Goal: Task Accomplishment & Management: Complete application form

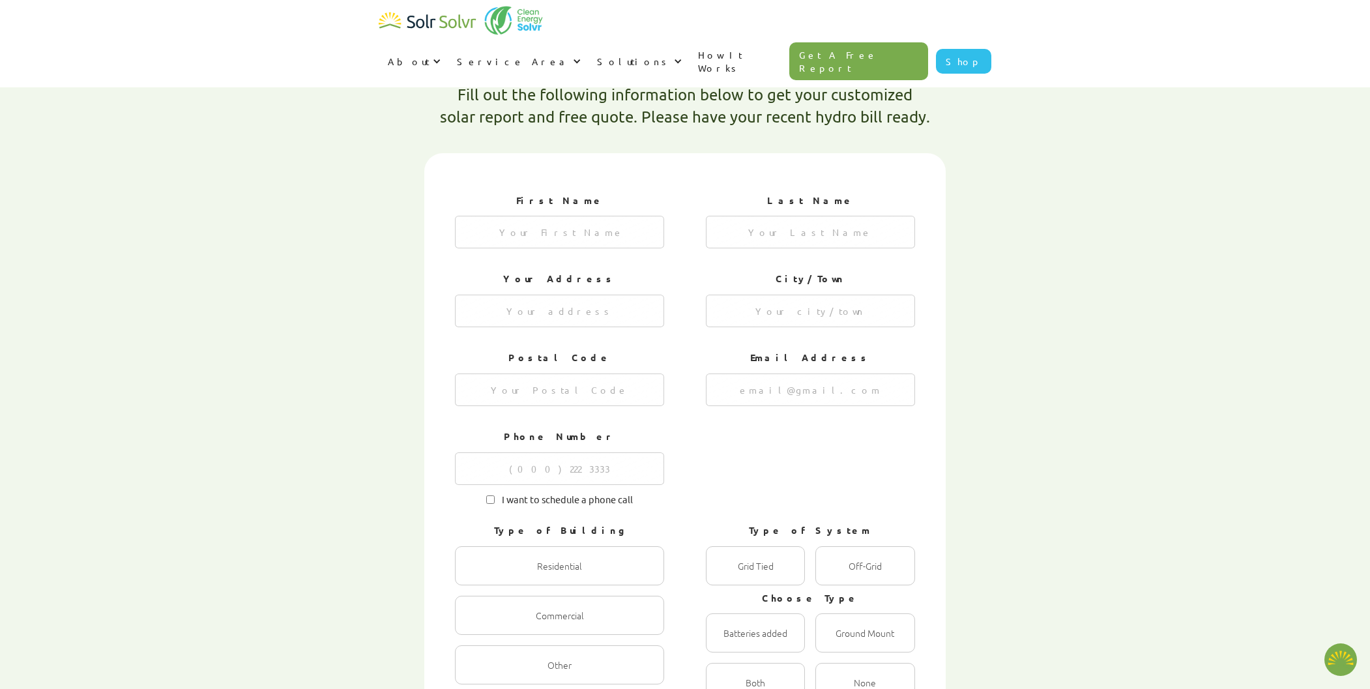
scroll to position [388, 0]
type textarea "x"
click at [609, 216] on input "1 of 4" at bounding box center [559, 232] width 209 height 33
type input "[PERSON_NAME]"
click at [856, 216] on input "1 of 4" at bounding box center [810, 232] width 209 height 33
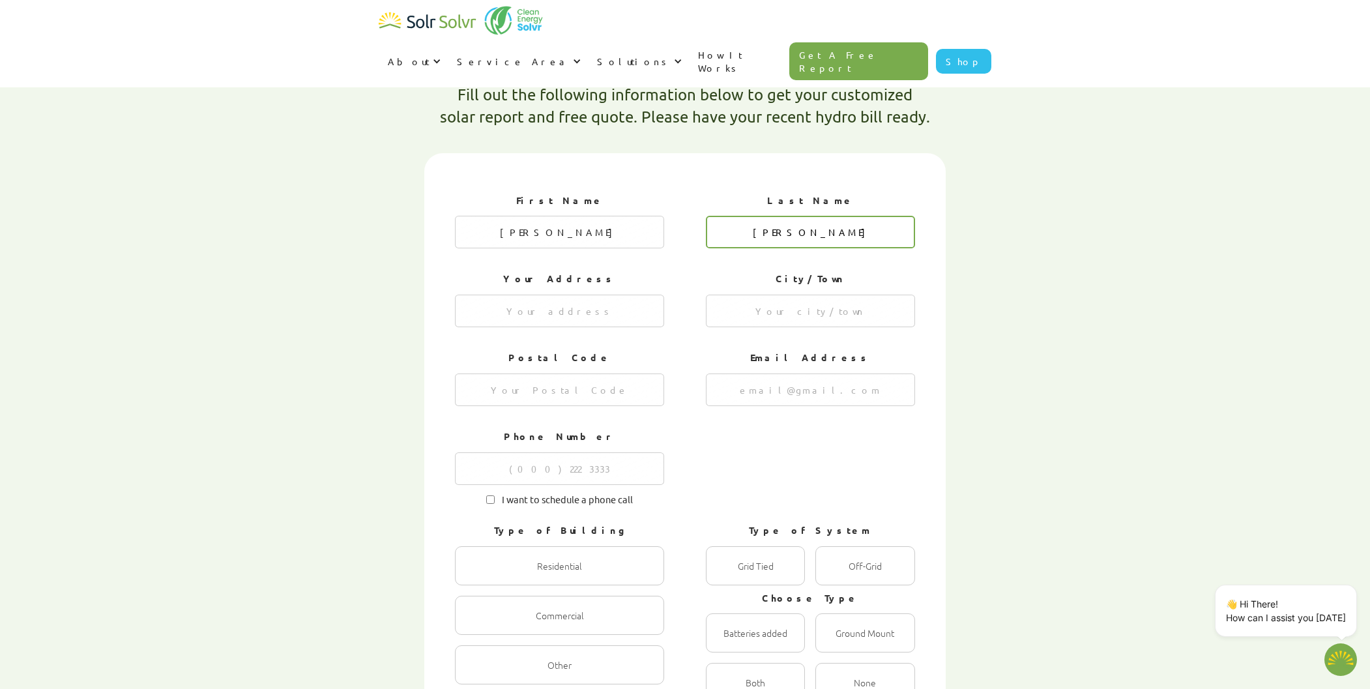
type input "[PERSON_NAME]"
type input "4048 Hampshire [PERSON_NAME] Line"
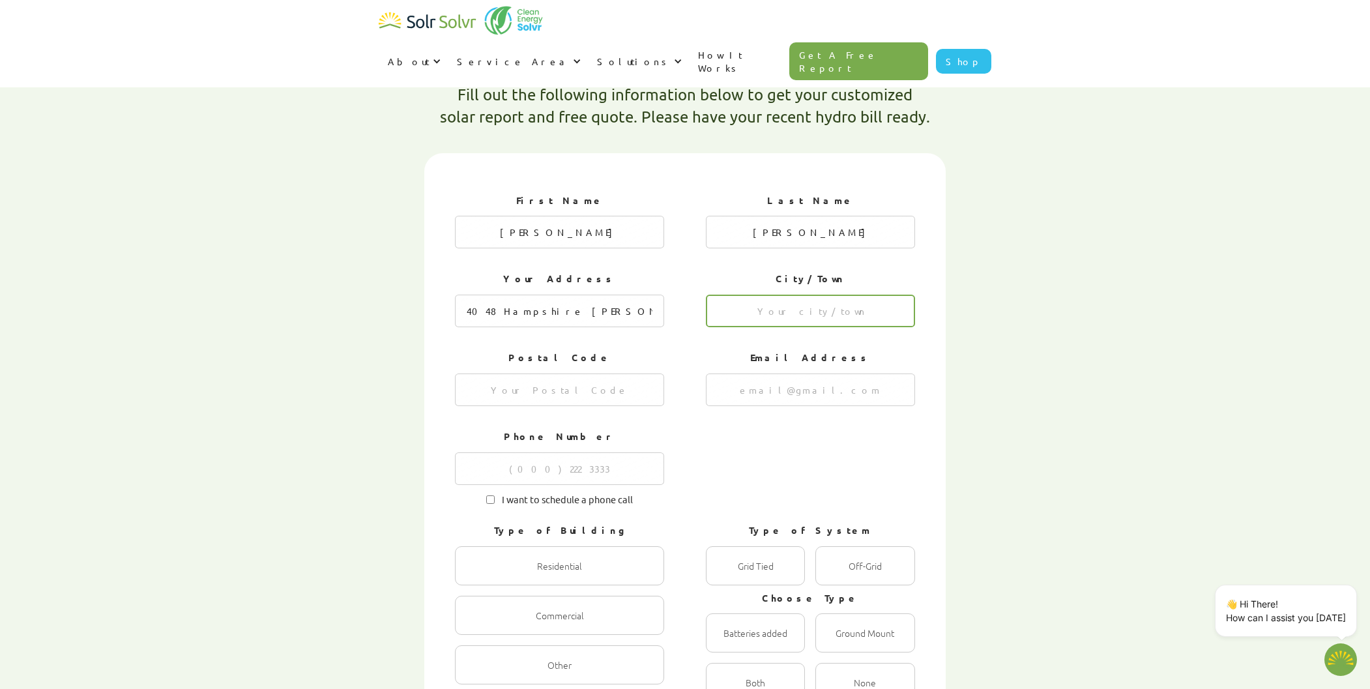
type input "-"
type input "L3V 0Y5"
type input "[EMAIL_ADDRESS][DOMAIN_NAME]"
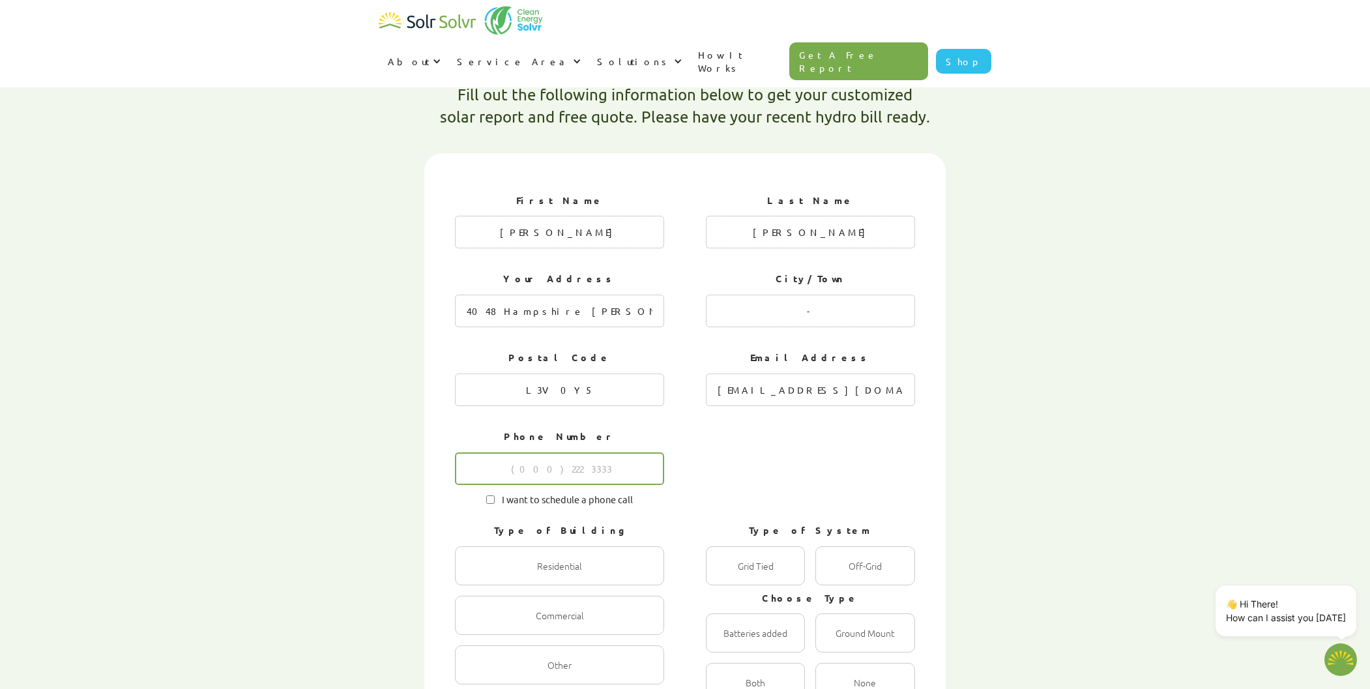
type input "4162541151"
click at [490, 495] on input "I want to schedule a phone call" at bounding box center [490, 499] width 8 height 8
checkbox input "true"
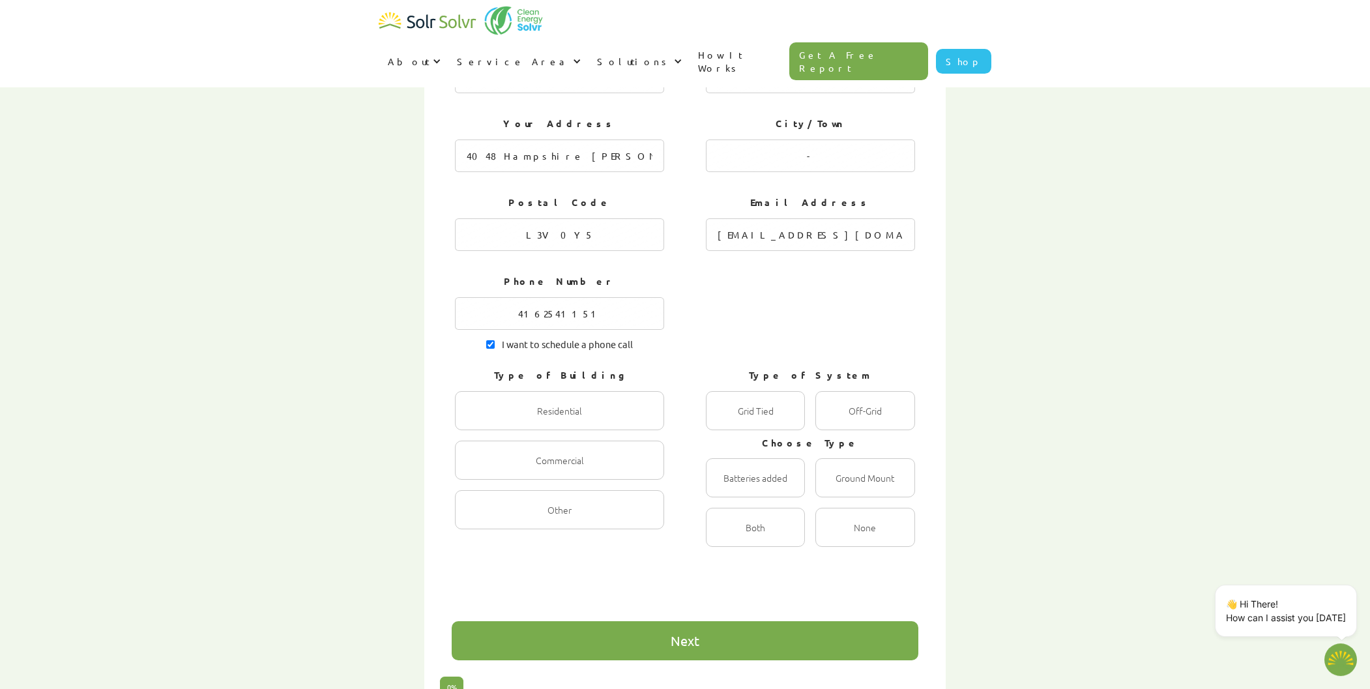
scroll to position [614, 0]
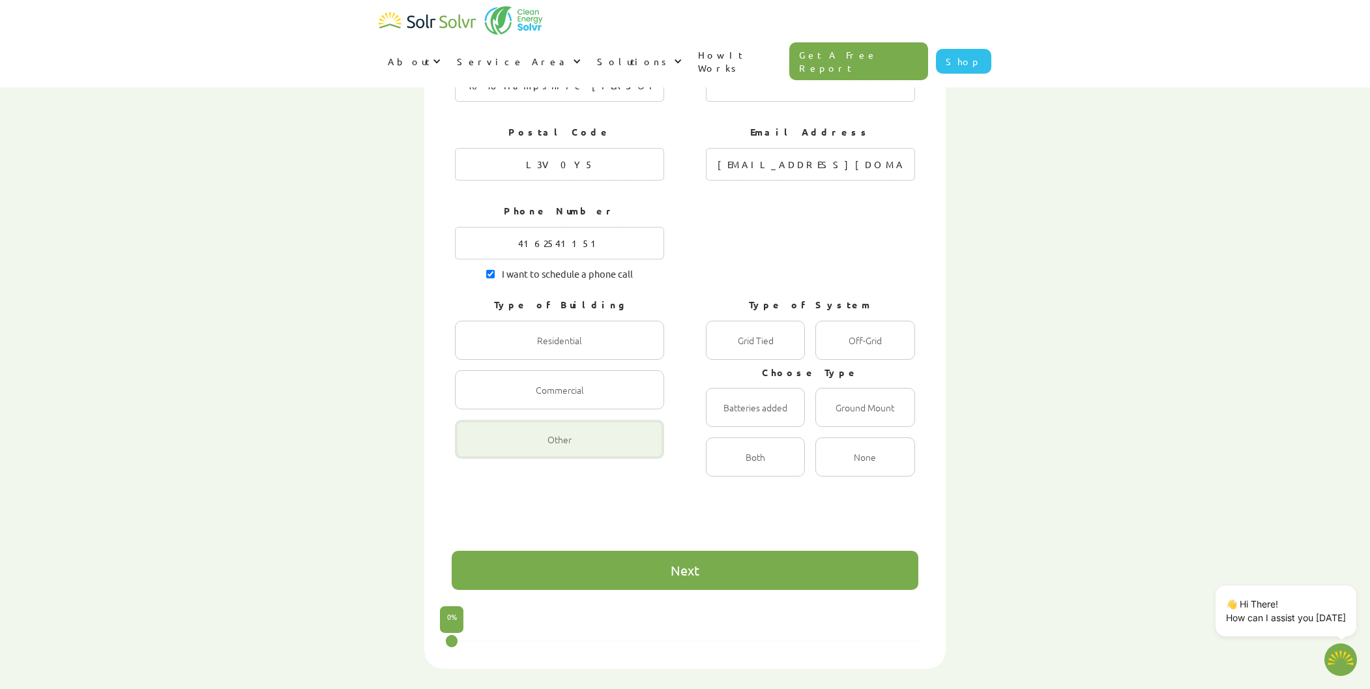
click at [616, 420] on div "1 of 4" at bounding box center [559, 439] width 209 height 39
click at [473, 449] on input "Other Radio" at bounding box center [469, 453] width 8 height 8
radio input "true"
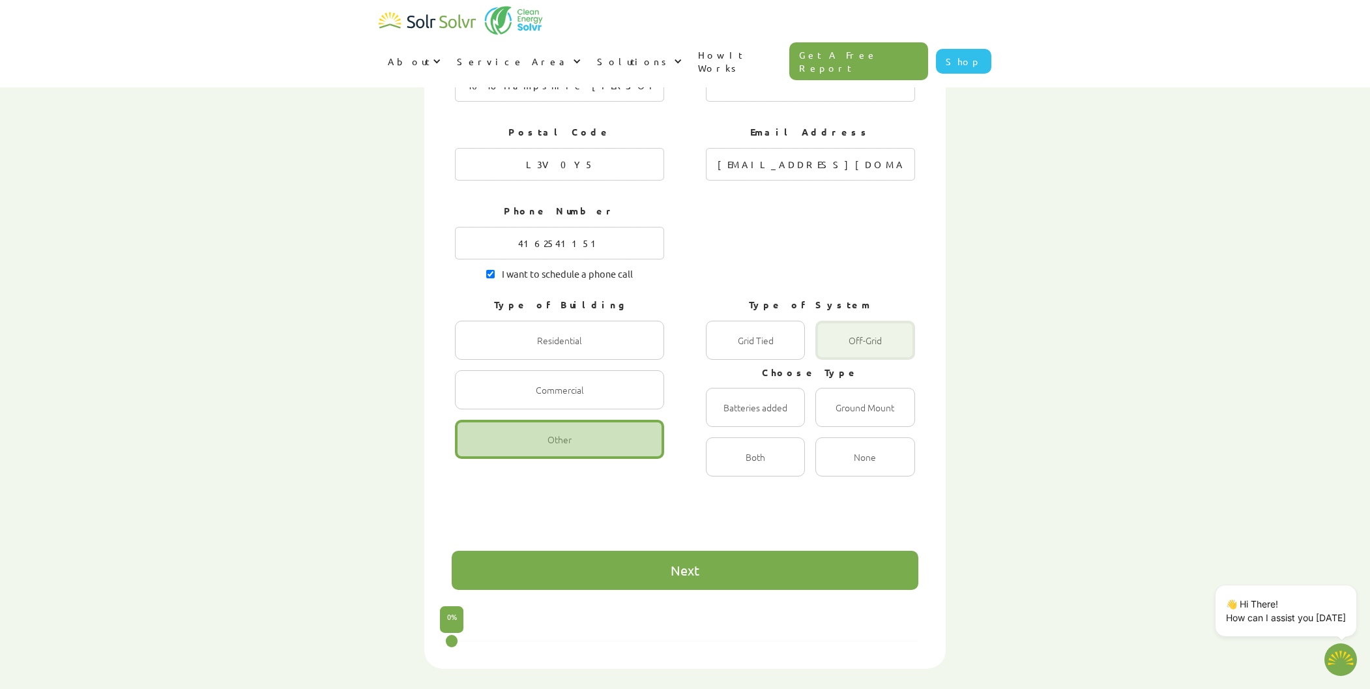
click at [861, 321] on div "1 of 4" at bounding box center [864, 340] width 99 height 39
click at [833, 350] on input "Off-Grid Radio" at bounding box center [829, 354] width 8 height 8
radio input "true"
click at [708, 388] on div "1 of 4" at bounding box center [755, 407] width 99 height 39
click at [716, 417] on input "Batteries added Radio" at bounding box center [720, 421] width 8 height 8
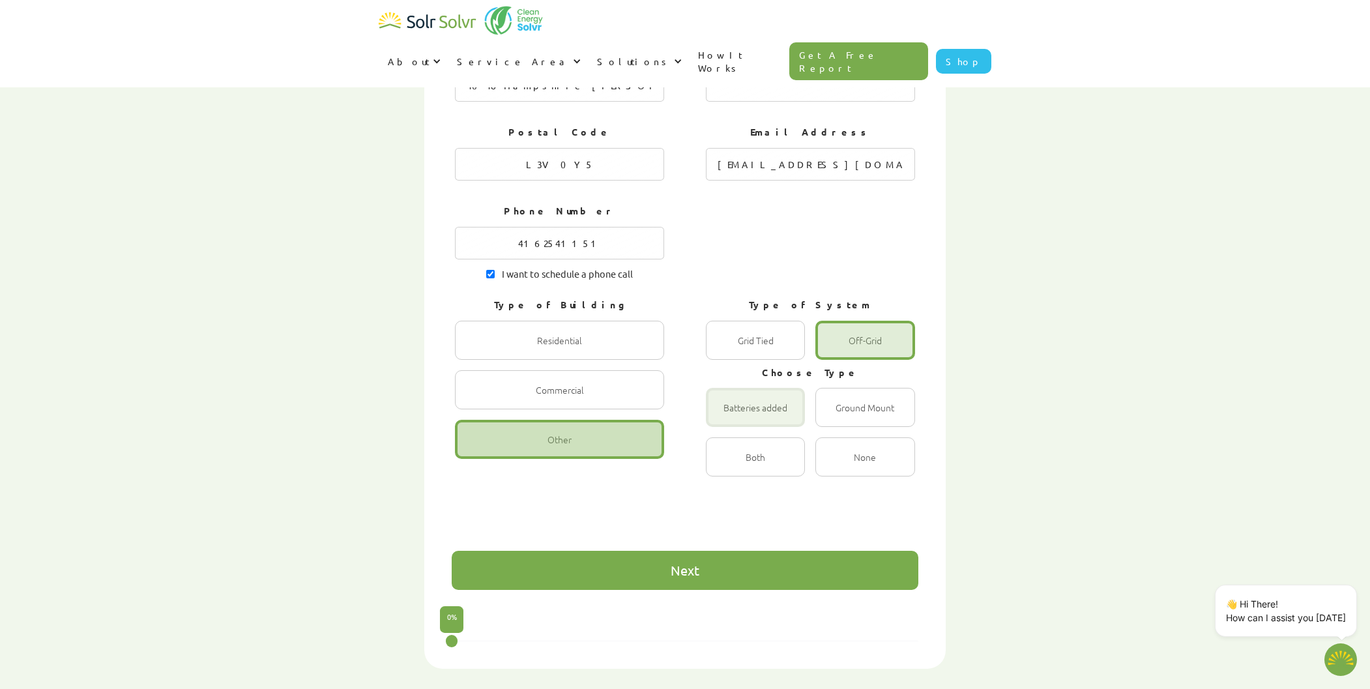
radio input "true"
click at [777, 437] on div "1 of 4" at bounding box center [755, 456] width 99 height 39
click at [724, 467] on input "Both Radio" at bounding box center [720, 471] width 8 height 8
radio input "true"
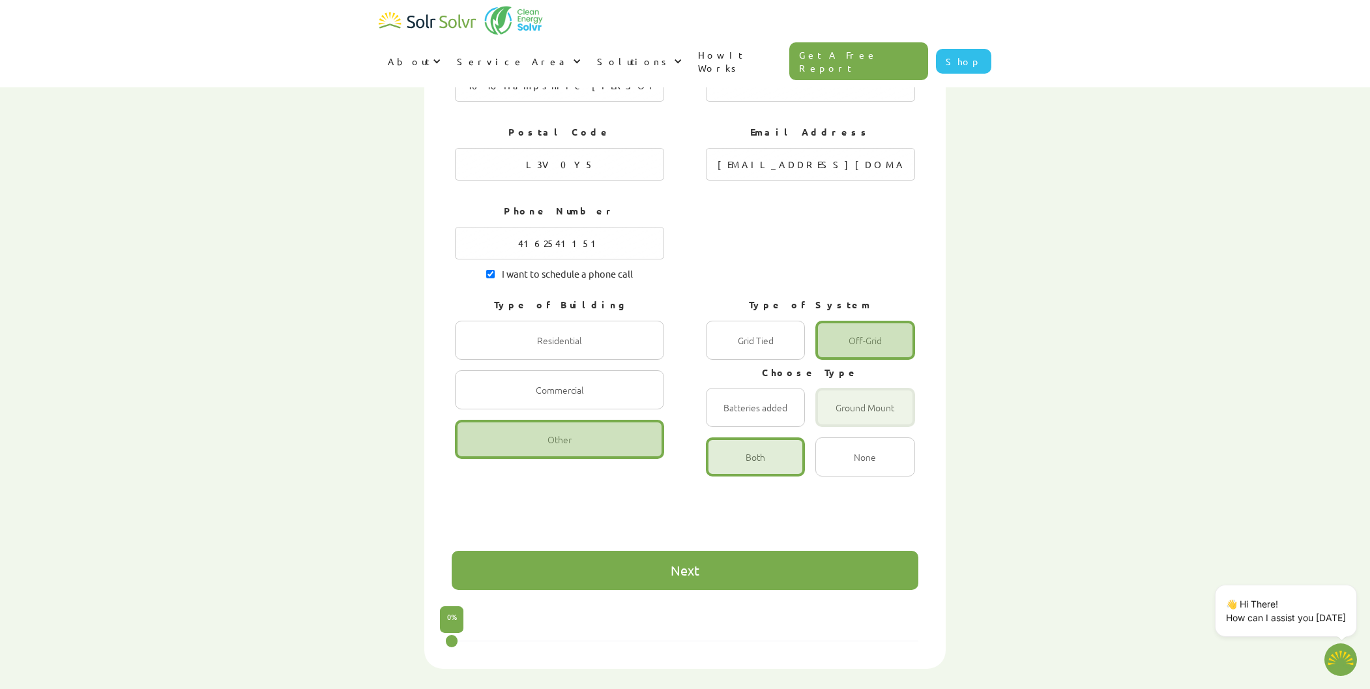
click at [856, 388] on div "1 of 4" at bounding box center [864, 407] width 99 height 39
click at [833, 417] on input "Ground Mount Radio" at bounding box center [829, 421] width 8 height 8
radio input "true"
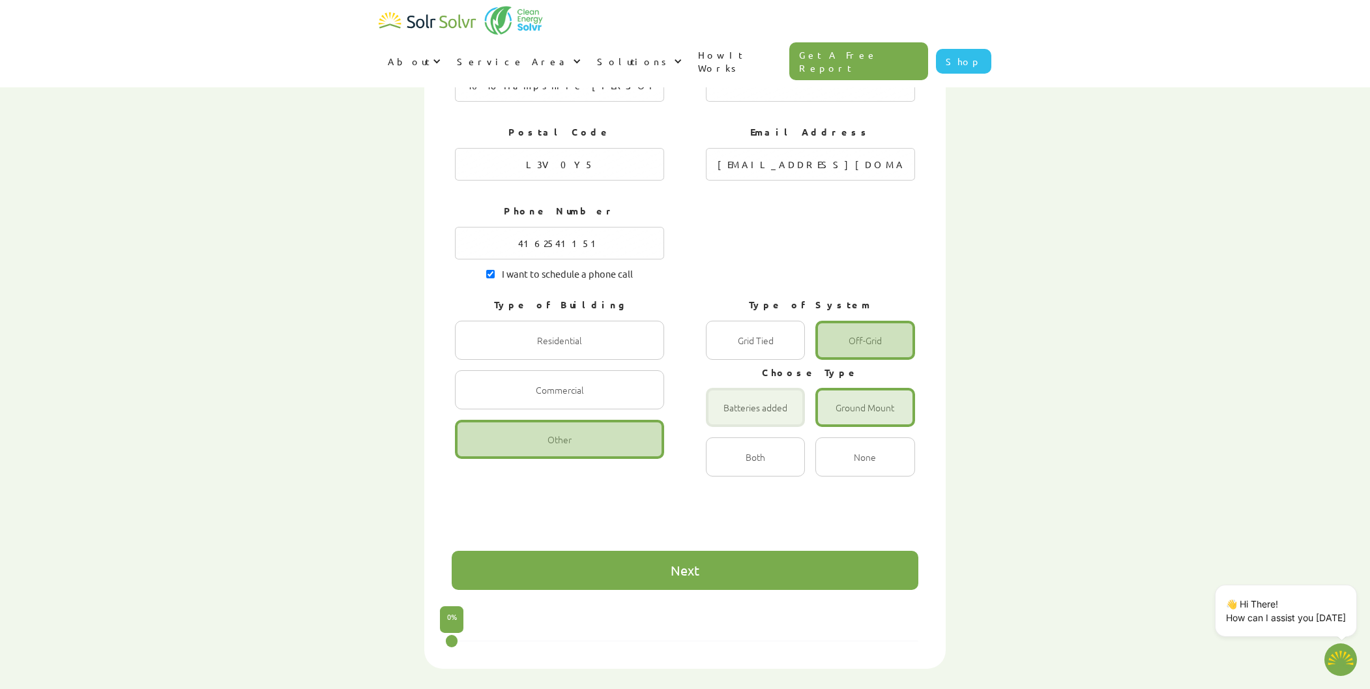
click at [788, 388] on div "1 of 4" at bounding box center [755, 407] width 99 height 39
click at [724, 417] on input "Batteries added Radio" at bounding box center [720, 421] width 8 height 8
radio input "true"
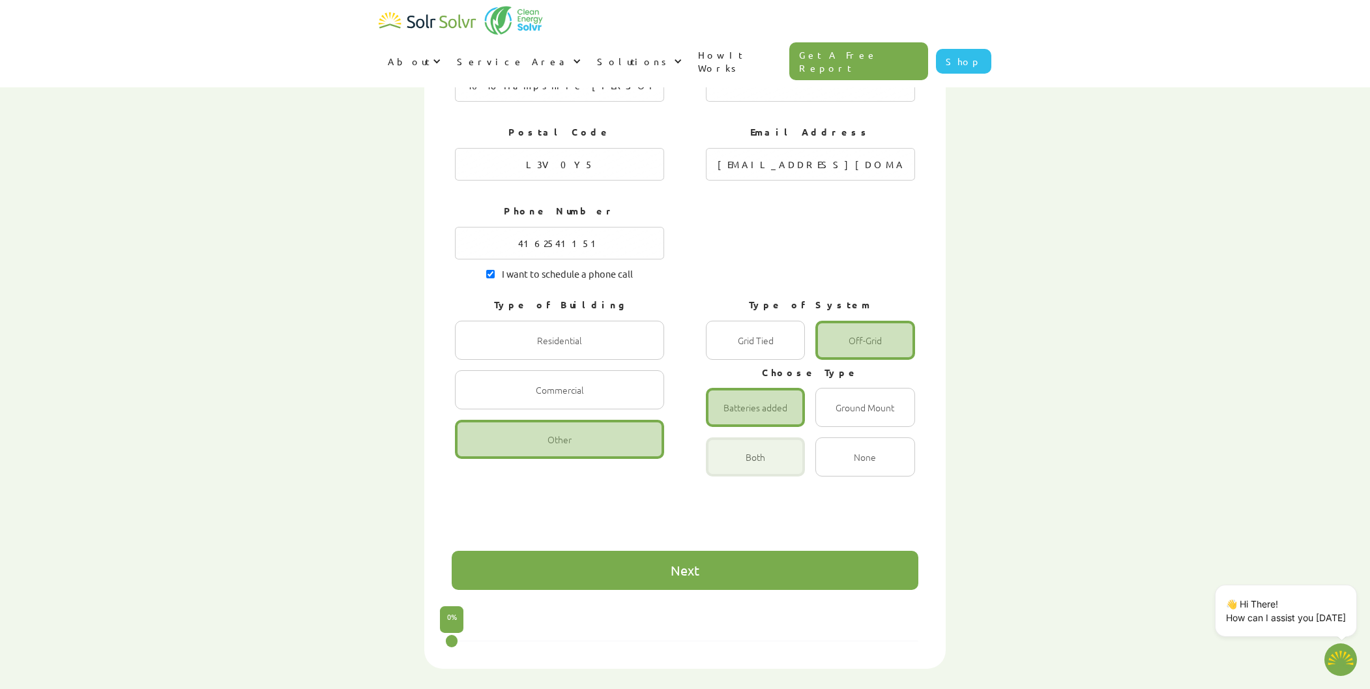
click at [762, 437] on div "1 of 4" at bounding box center [755, 456] width 99 height 39
click at [724, 467] on input "Both Radio" at bounding box center [720, 471] width 8 height 8
radio input "true"
click at [746, 551] on div "Next" at bounding box center [685, 570] width 467 height 39
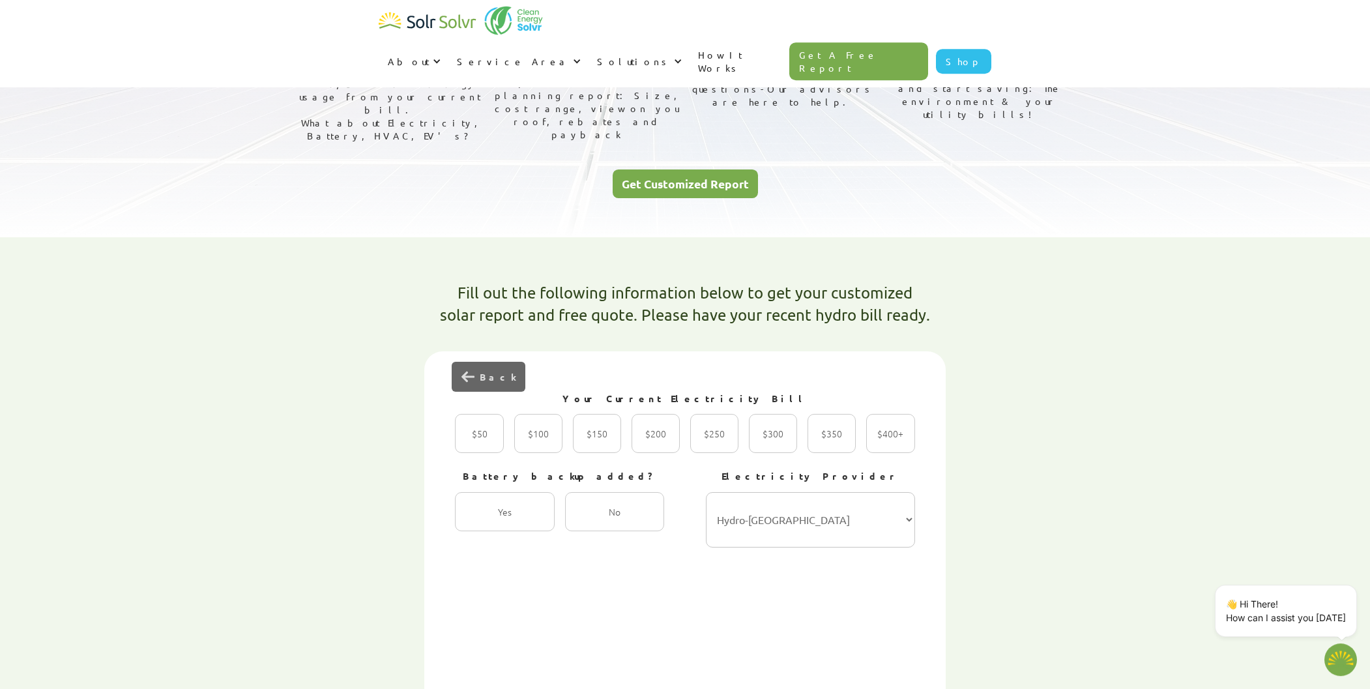
scroll to position [162, 0]
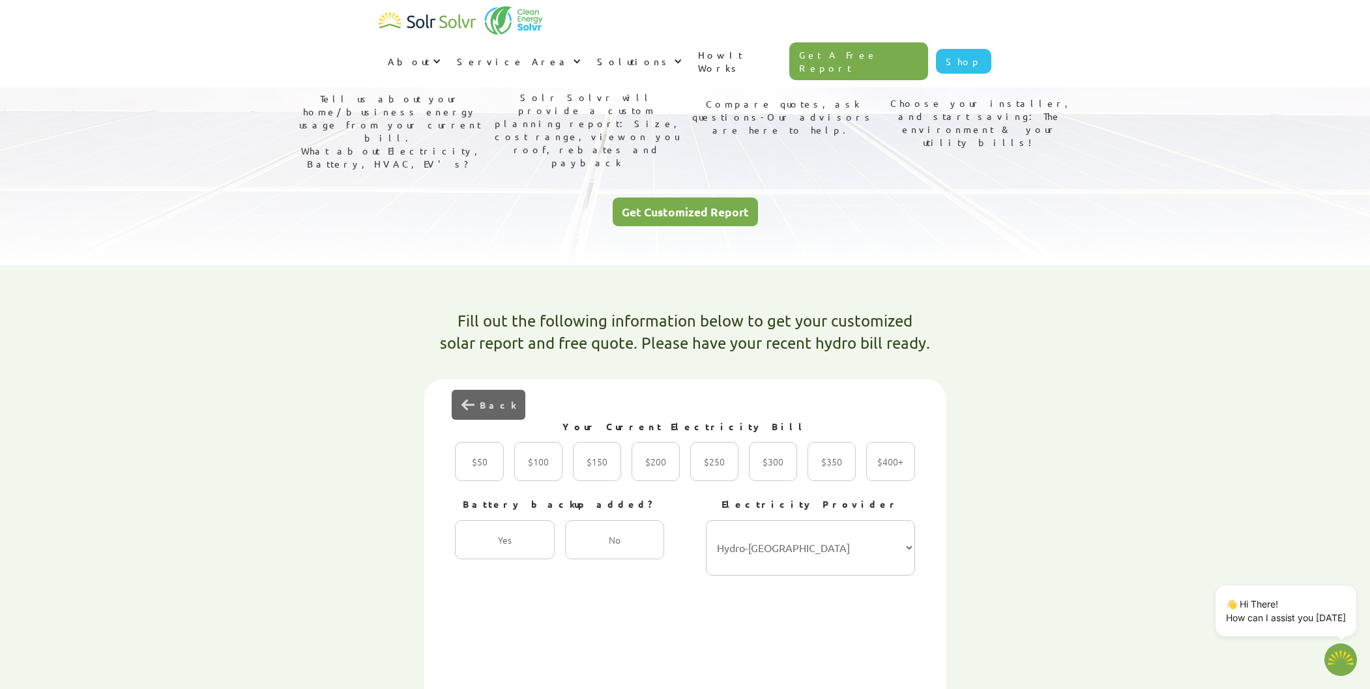
type textarea "x"
click at [830, 442] on div "2 of 4" at bounding box center [831, 461] width 48 height 39
click at [826, 471] on input "$350 Radio" at bounding box center [821, 475] width 8 height 8
radio input "true"
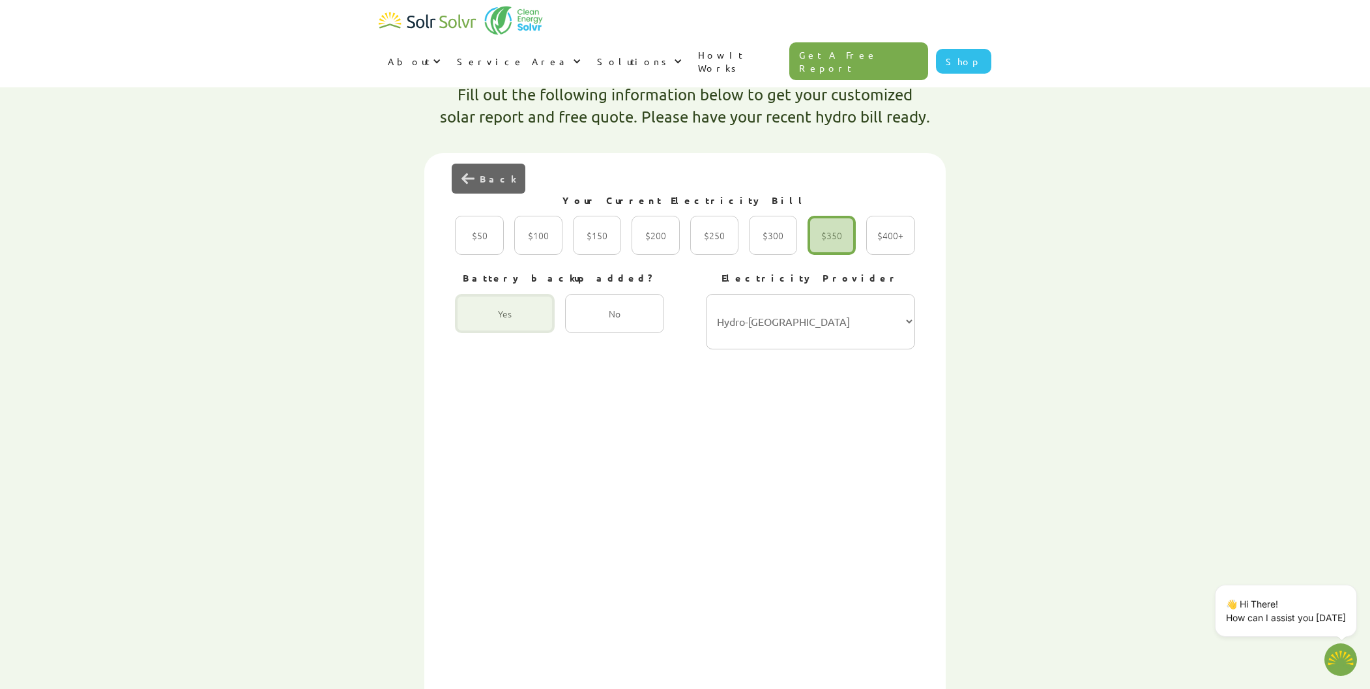
click at [506, 294] on div "2 of 4" at bounding box center [504, 313] width 99 height 39
click at [473, 323] on input "Yes Radio" at bounding box center [469, 327] width 8 height 8
radio input "true"
select select "Hydro One"
click option "Hydro One" at bounding box center [0, 0] width 0 height 0
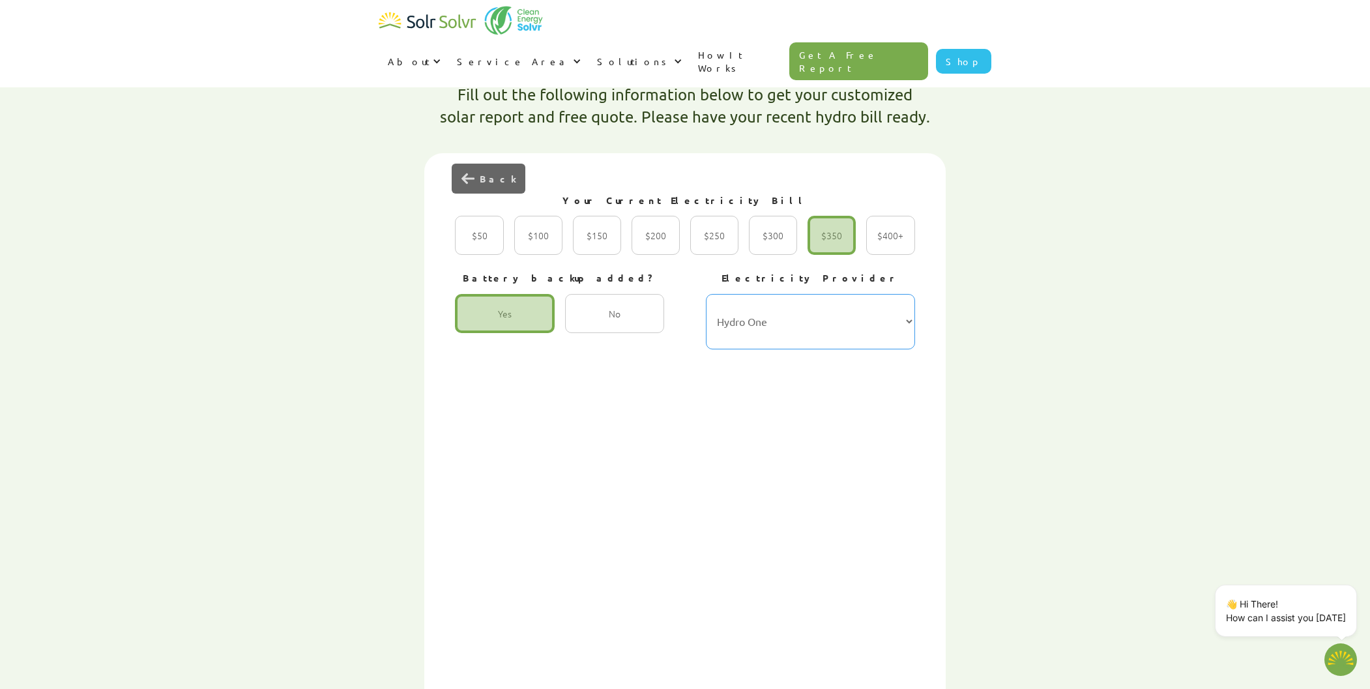
scroll to position [614, 0]
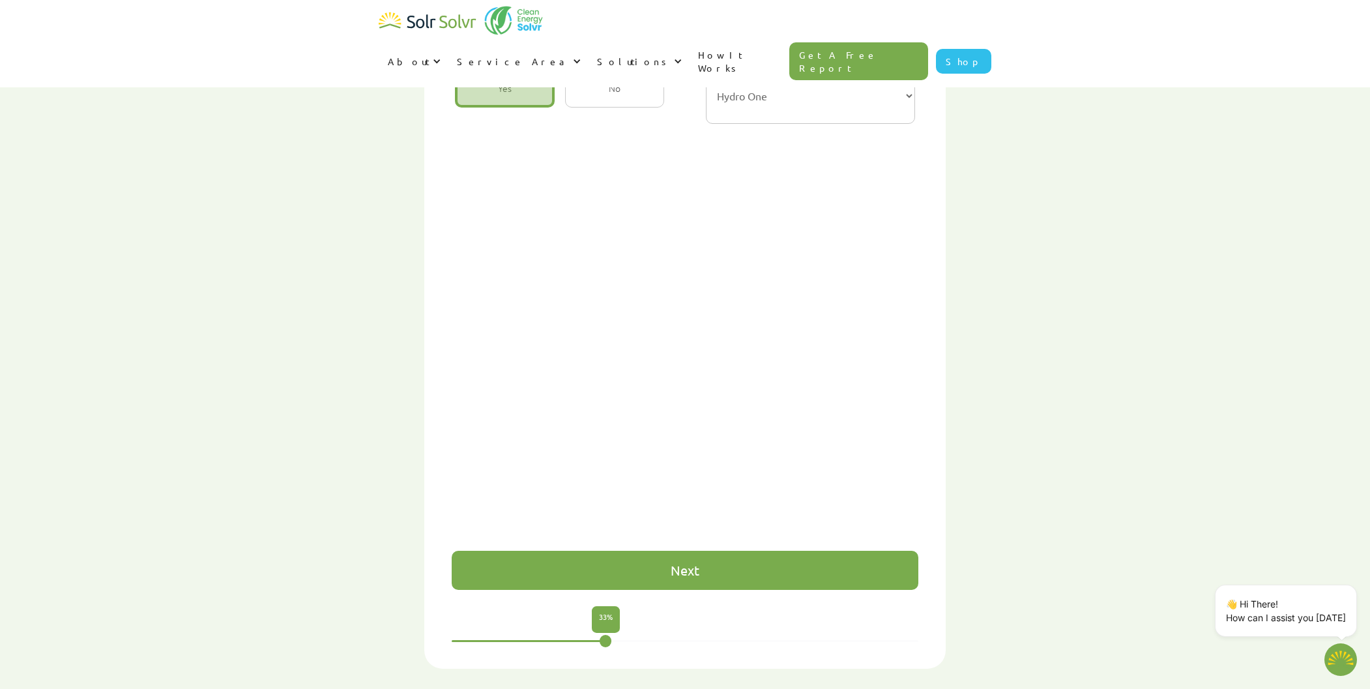
click at [711, 551] on div "Next" at bounding box center [685, 570] width 467 height 39
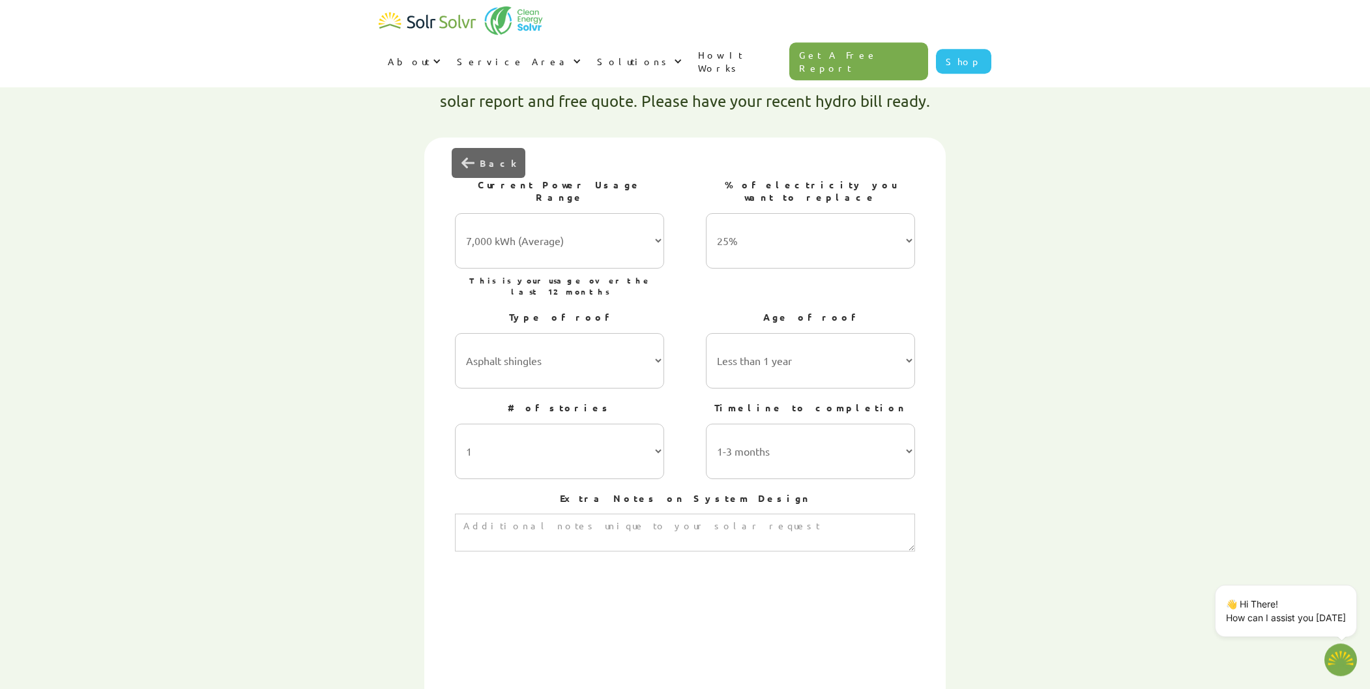
scroll to position [388, 0]
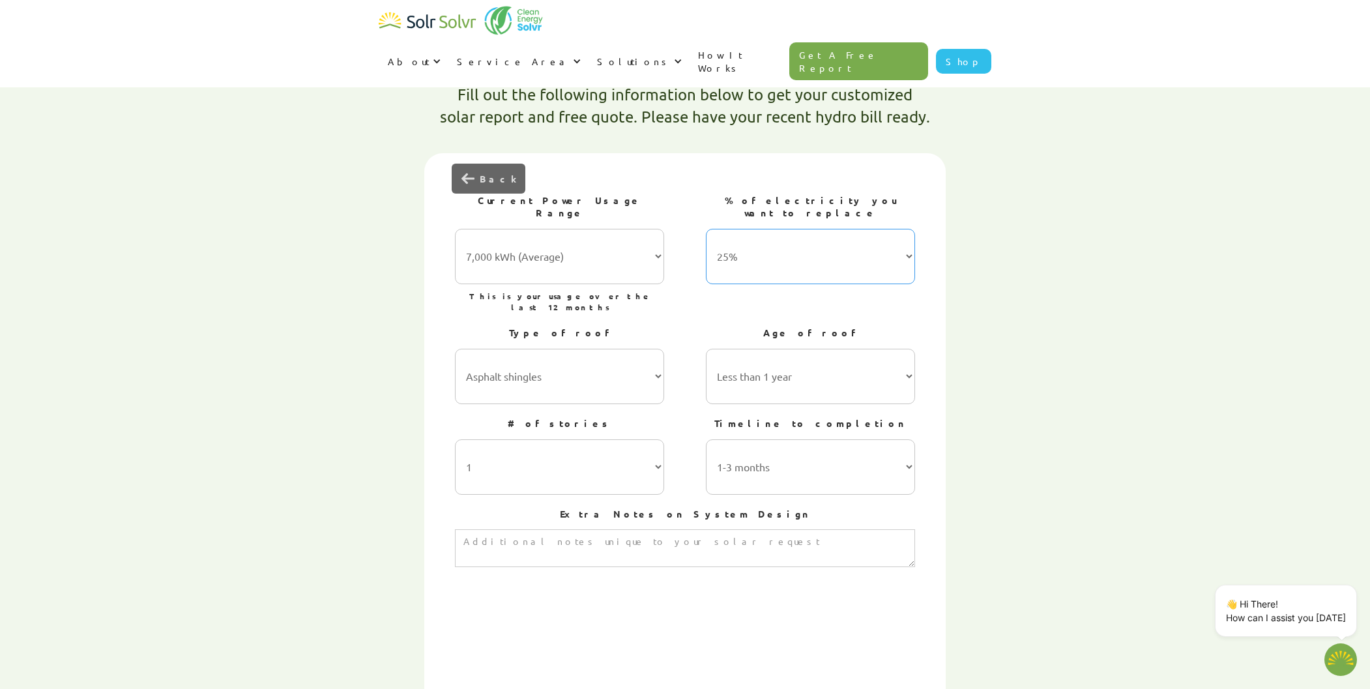
click at [706, 229] on select "25% 50% 75% 100%" at bounding box center [810, 256] width 209 height 55
select select "100%"
click option "100%" at bounding box center [0, 0] width 0 height 0
select select "5-10 years"
click option "5-10 years" at bounding box center [0, 0] width 0 height 0
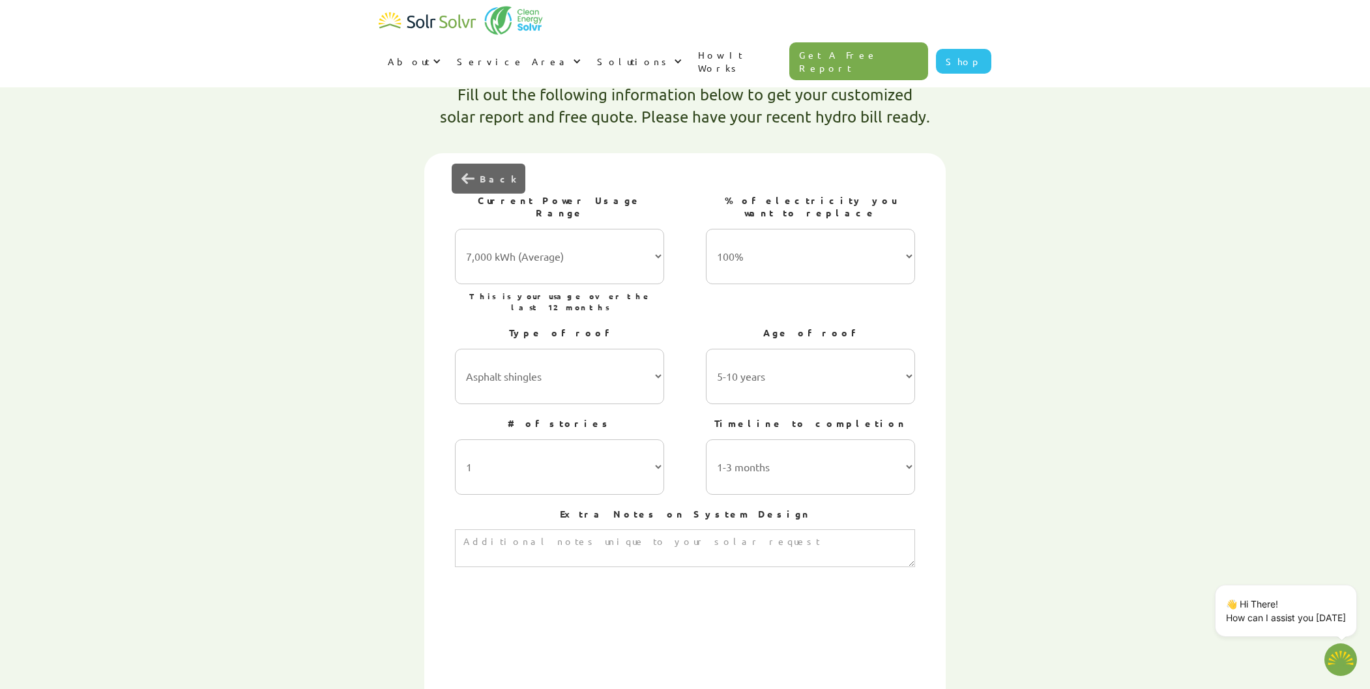
click at [348, 315] on div "Fill out the following information below to get your customized solar report an…" at bounding box center [684, 470] width 821 height 848
click at [455, 439] on select "1 2 3 or more" at bounding box center [559, 466] width 209 height 55
select select "2"
click option "2" at bounding box center [0, 0] width 0 height 0
click at [455, 349] on select "Asphalt shingles Metal roofing Stone-coated steel Slate Rubber slate Clay and c…" at bounding box center [559, 376] width 209 height 55
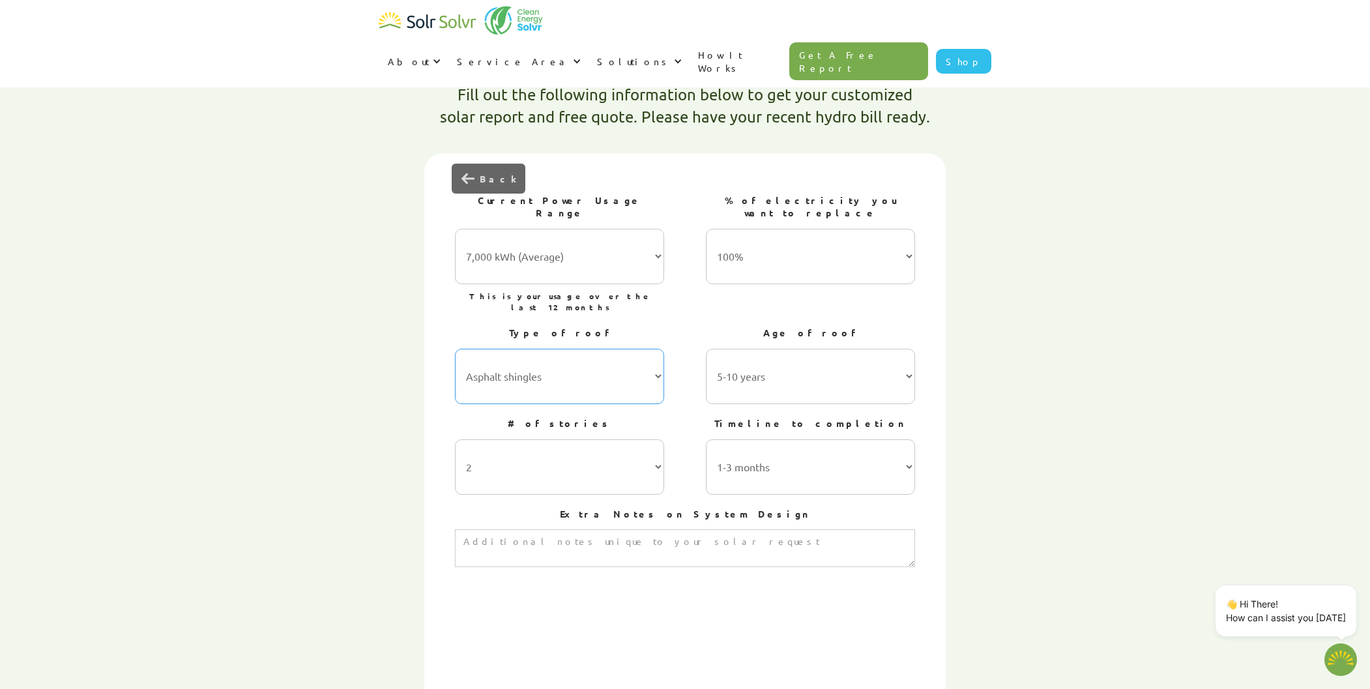
click at [631, 349] on select "Asphalt shingles Metal roofing Stone-coated steel Slate Rubber slate Clay and c…" at bounding box center [559, 376] width 209 height 55
click at [679, 529] on textarea "3 of 4" at bounding box center [684, 548] width 459 height 38
click at [597, 529] on textarea "3 of 4" at bounding box center [684, 548] width 459 height 38
click at [455, 229] on select "7,000 kWh (Average) 10,000 kWh 15,000 kWh 20,000 kWh 25,000 kWh+" at bounding box center [559, 256] width 209 height 55
click option "7,000 kWh (Average)" at bounding box center [0, 0] width 0 height 0
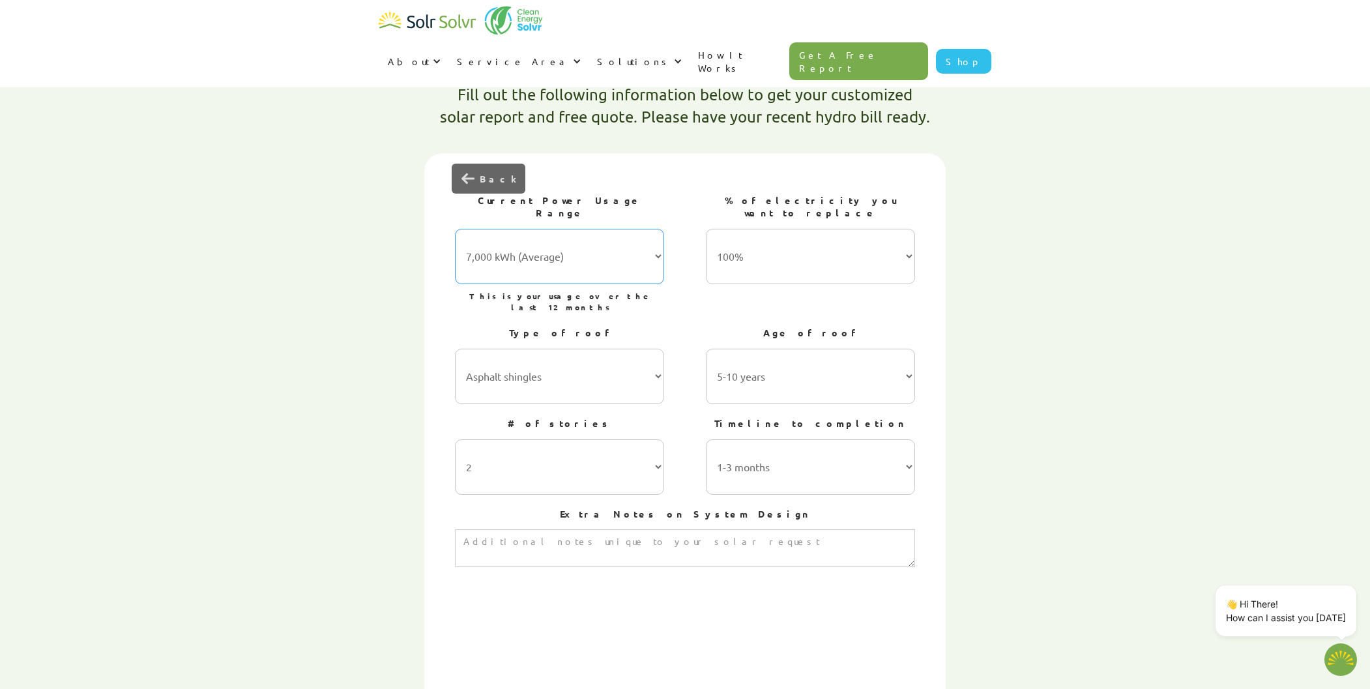
click at [455, 229] on select "7,000 kWh (Average) 10,000 kWh 15,000 kWh 20,000 kWh 25,000 kWh+" at bounding box center [559, 256] width 209 height 55
select select "25,000 kWh+"
click option "25,000 kWh+" at bounding box center [0, 0] width 0 height 0
click at [706, 229] on select "25% 50% 75% 100%" at bounding box center [810, 256] width 209 height 55
click at [899, 229] on select "25% 50% 75% 100%" at bounding box center [810, 256] width 209 height 55
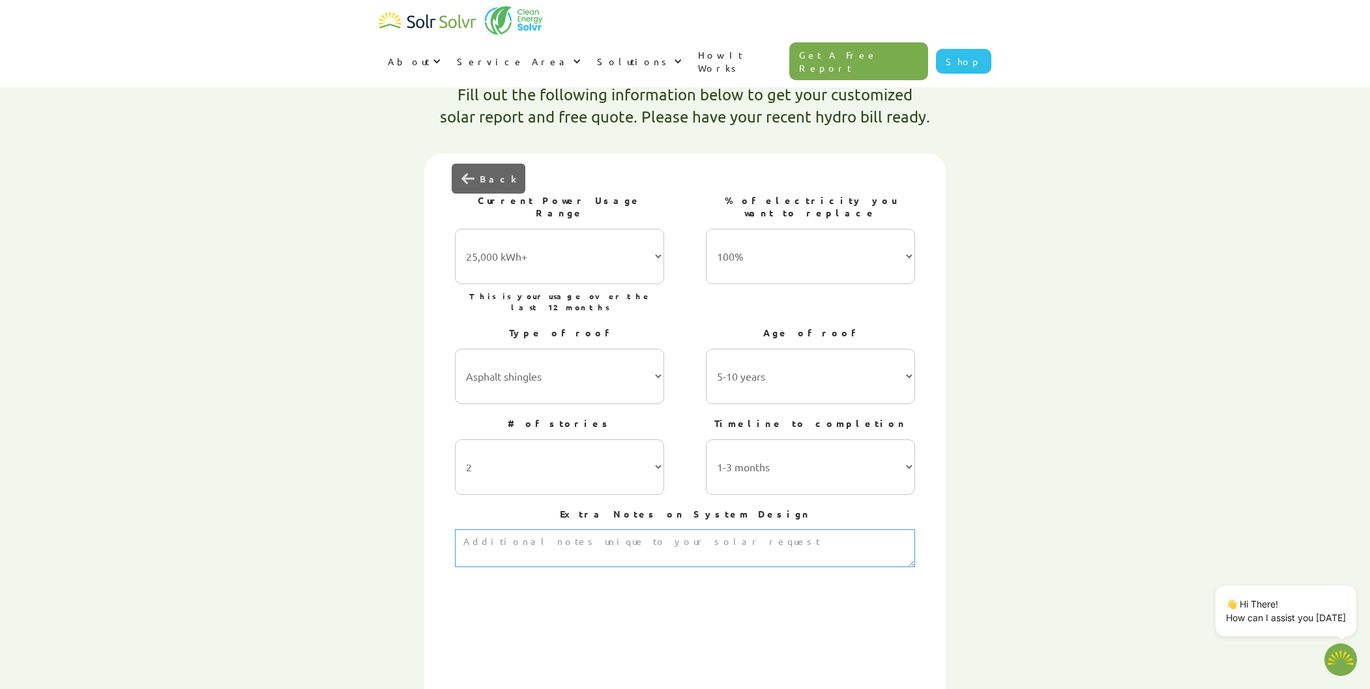
click at [687, 529] on textarea "3 of 4" at bounding box center [684, 548] width 459 height 38
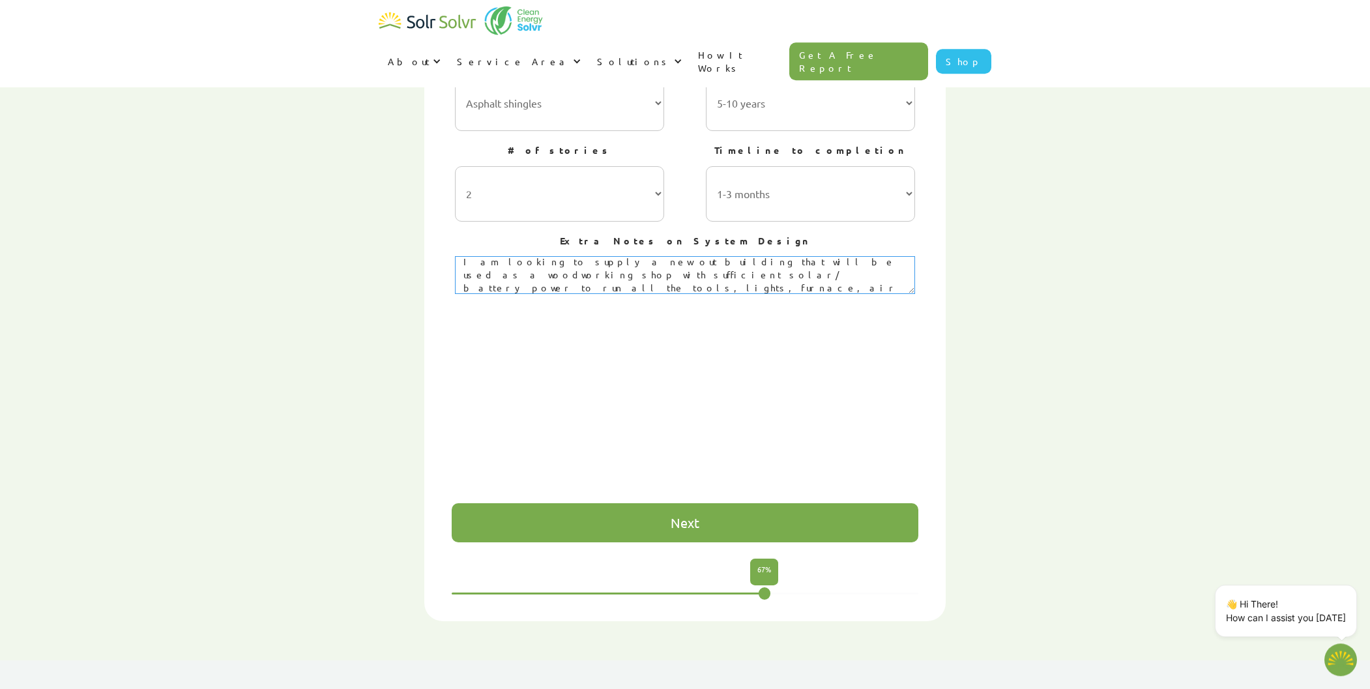
scroll to position [614, 0]
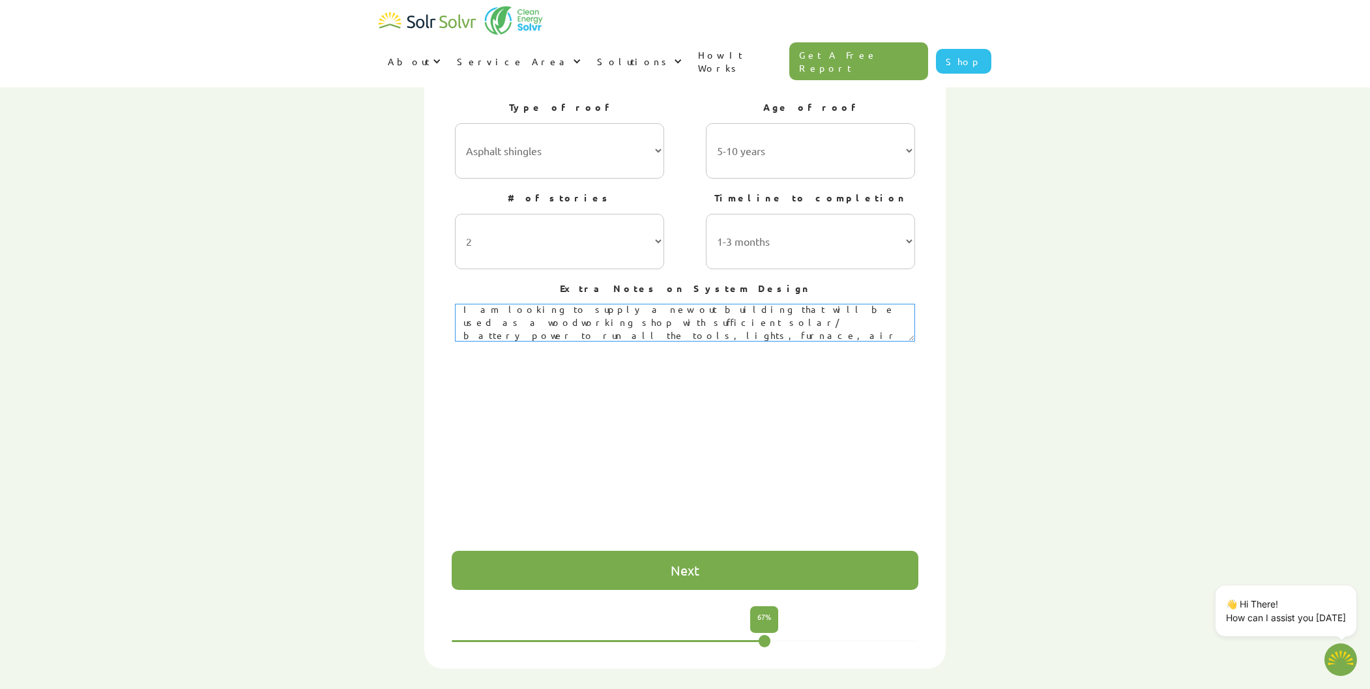
type textarea "I am looking to supply a new out building that will be used as a woodworking sh…"
click at [738, 551] on div "Next" at bounding box center [685, 570] width 467 height 39
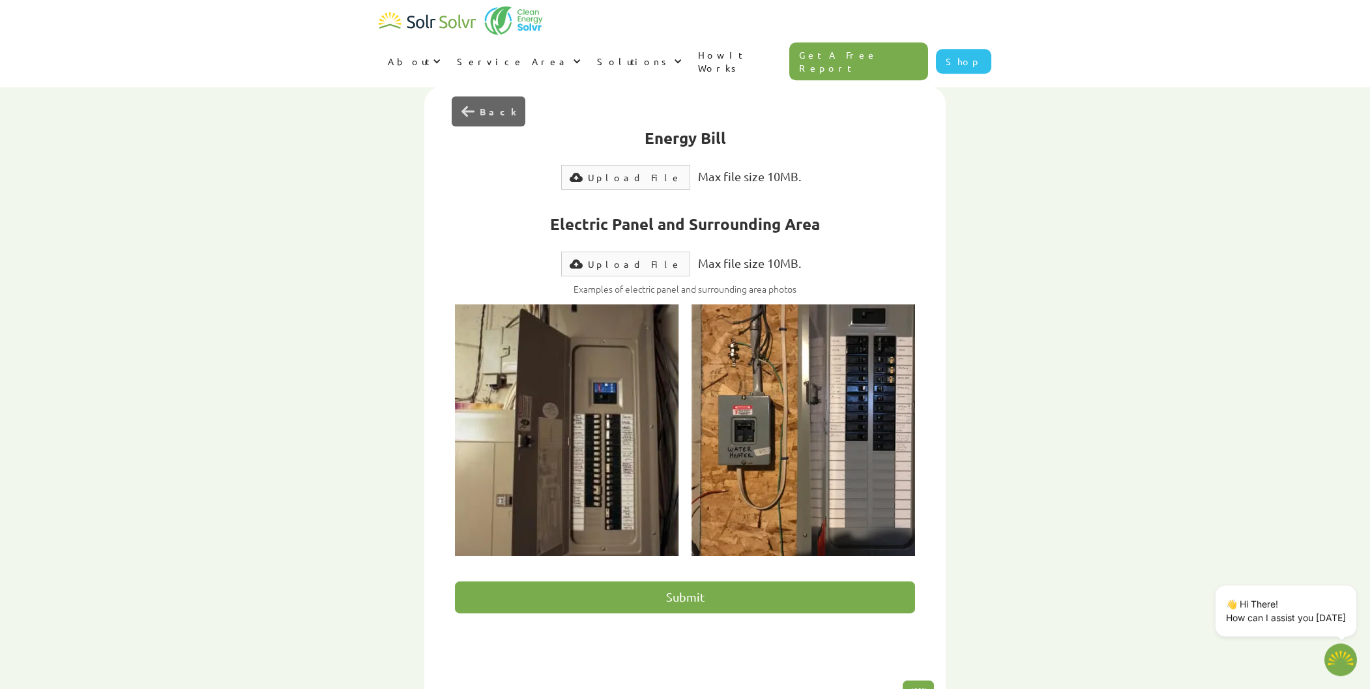
scroll to position [388, 0]
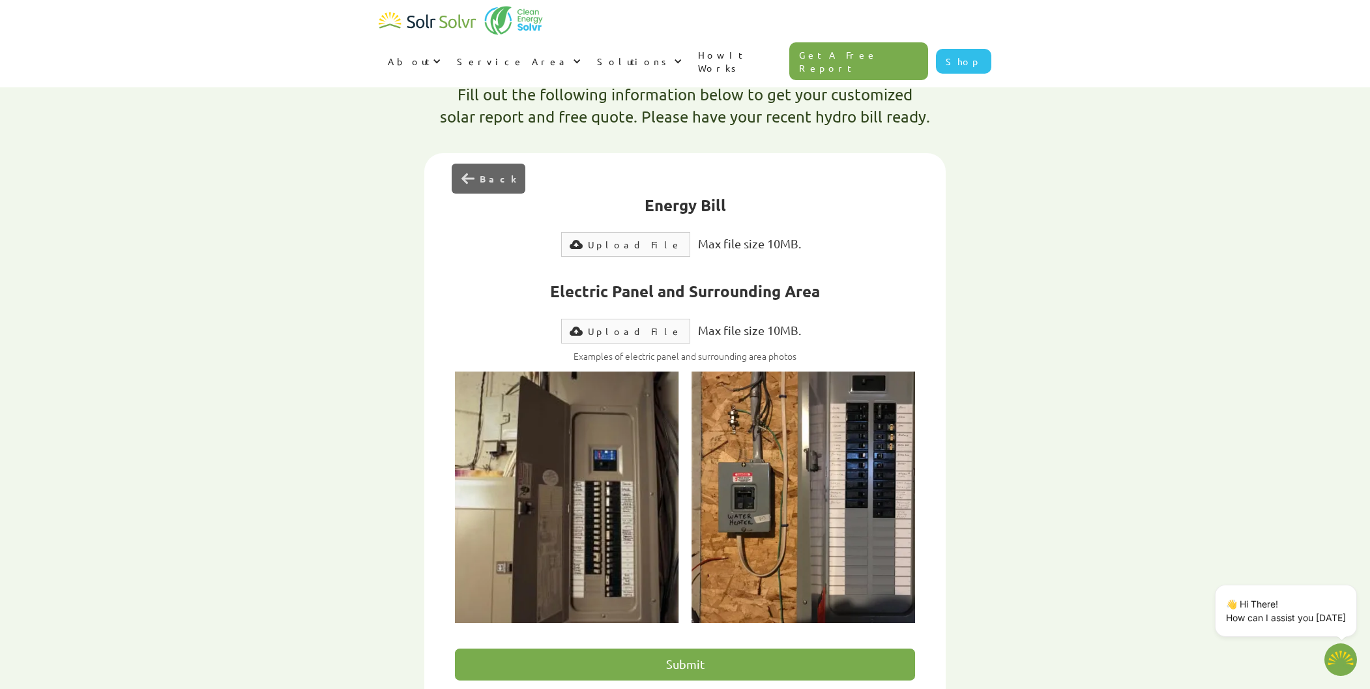
type textarea "x"
click at [644, 238] on div "Upload File" at bounding box center [635, 244] width 94 height 13
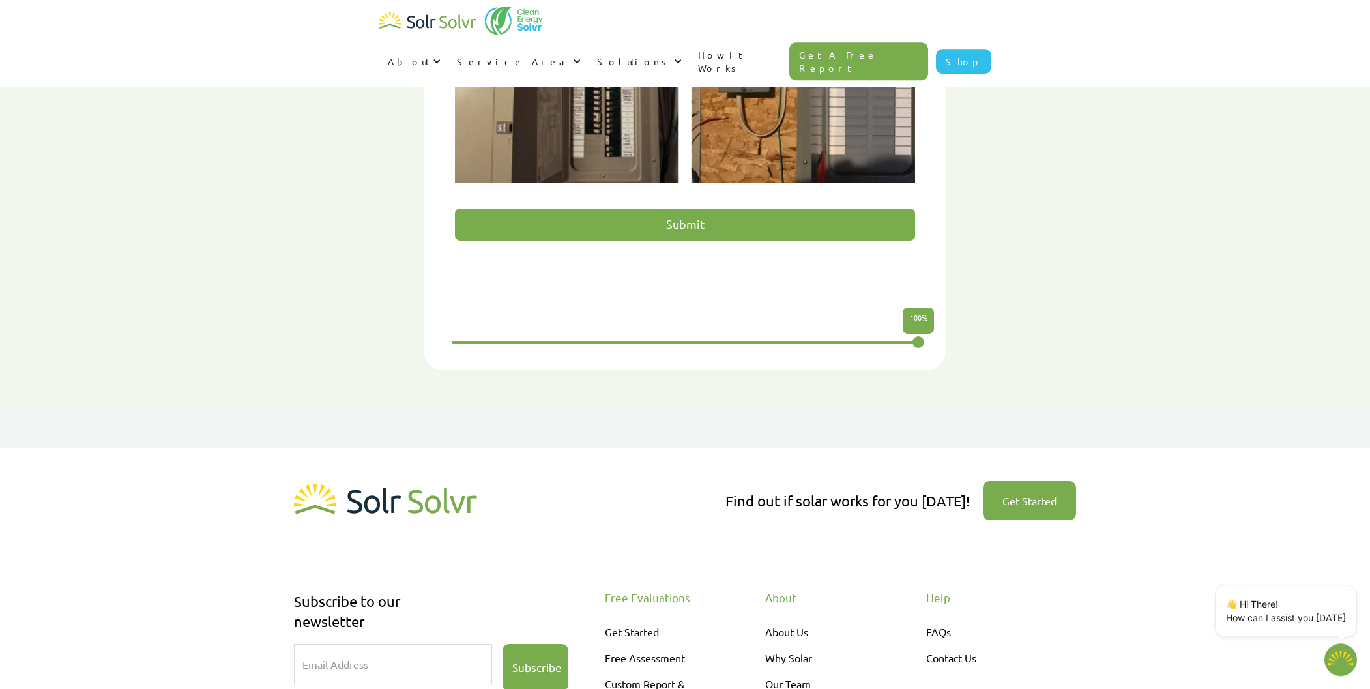
scroll to position [840, 0]
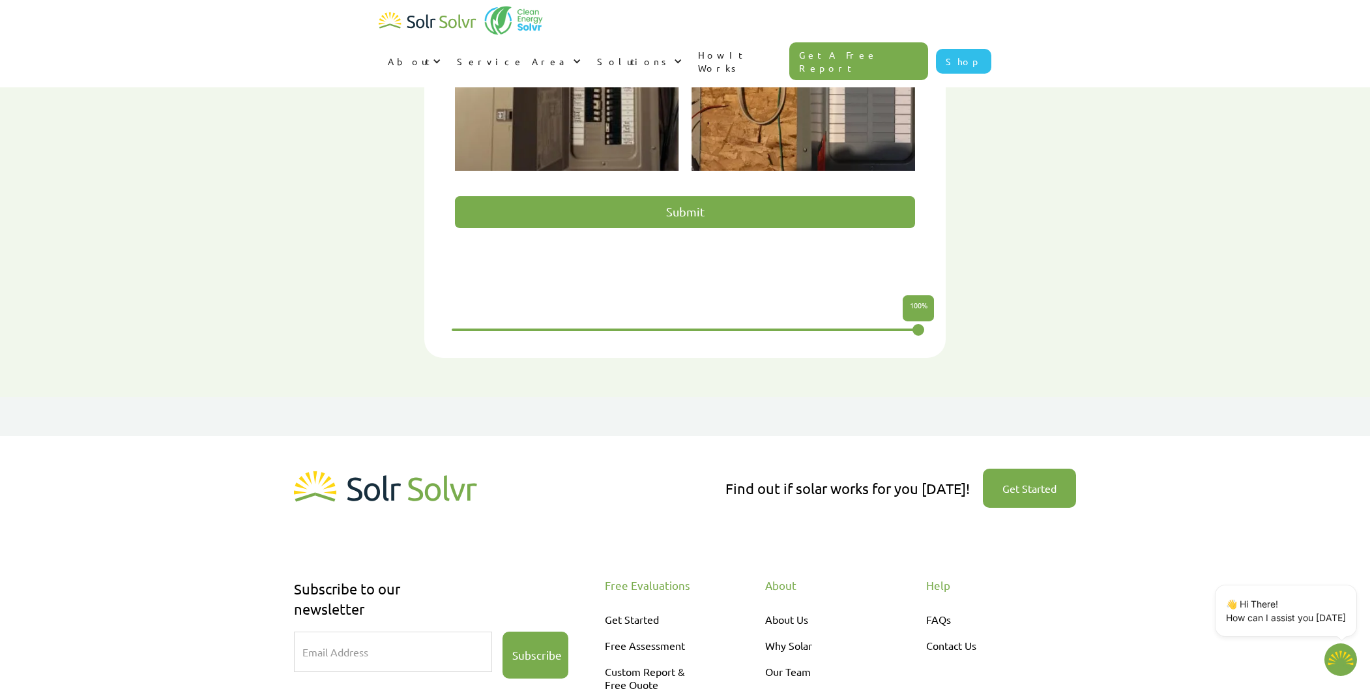
click at [723, 196] on input "Submit" at bounding box center [684, 212] width 459 height 32
type input "Please wait..."
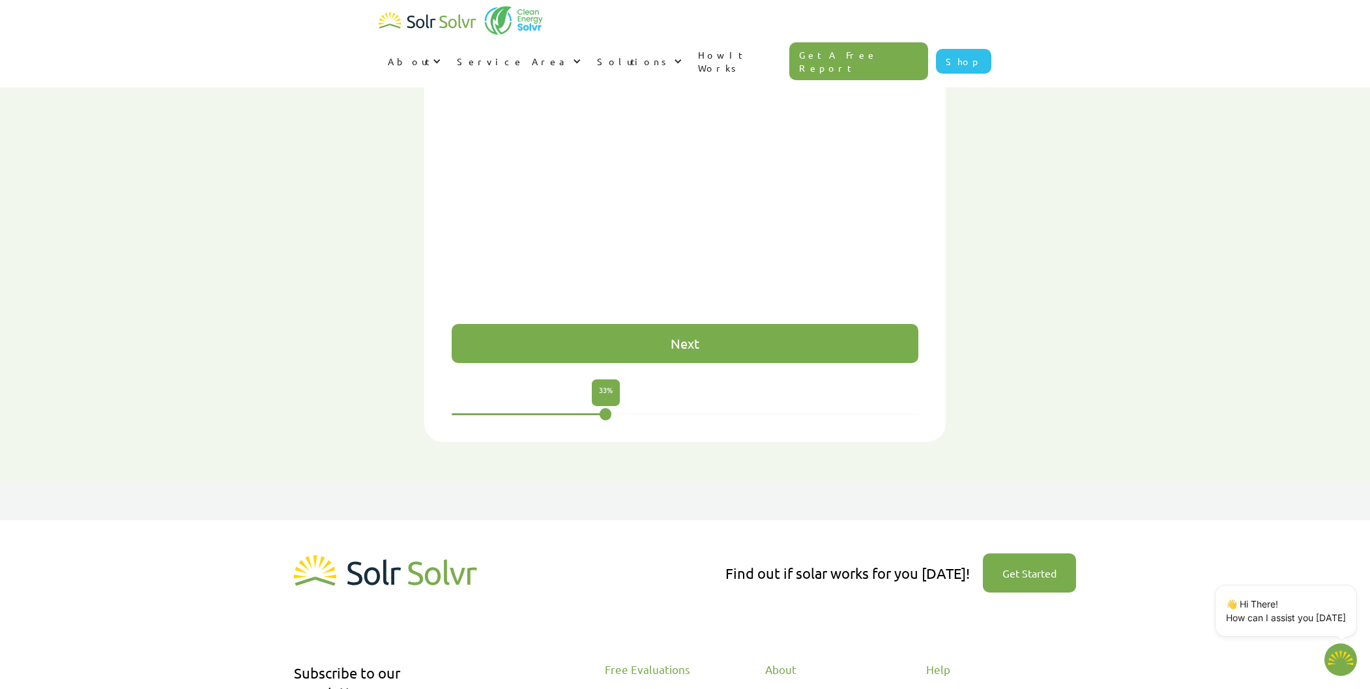
type textarea "x"
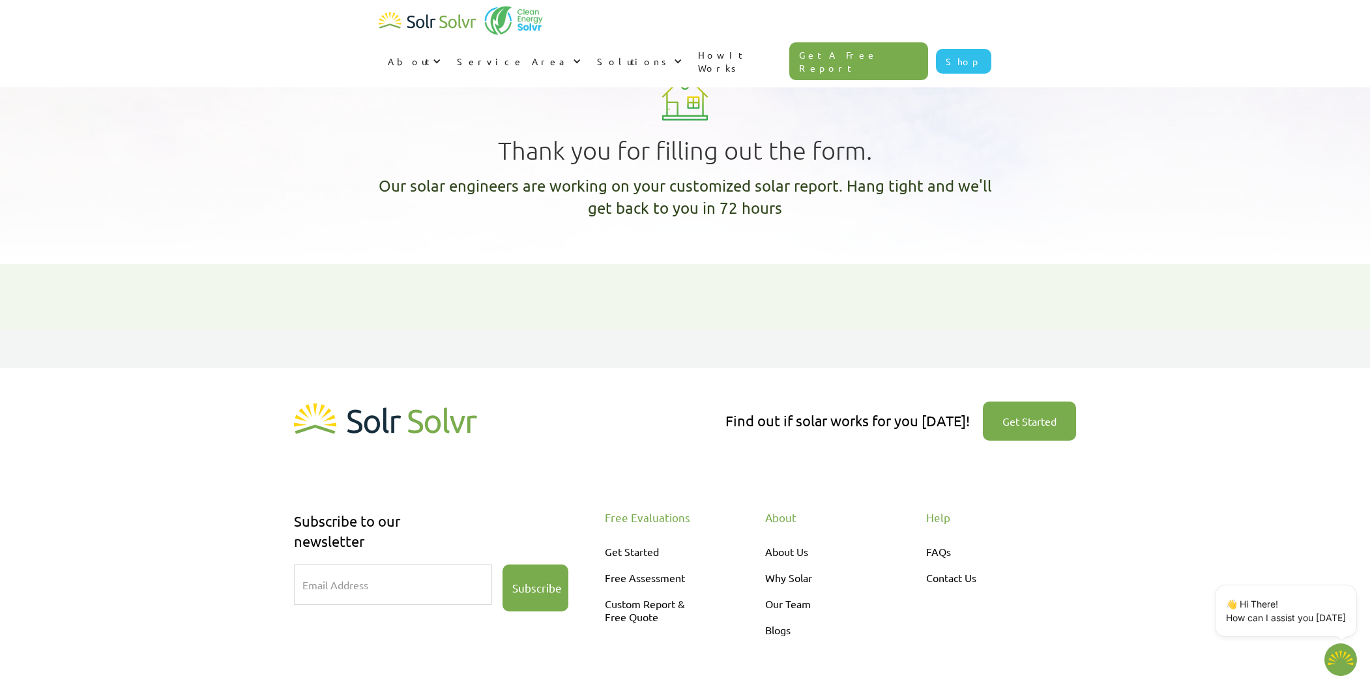
type textarea "x"
click at [445, 20] on img "home" at bounding box center [428, 21] width 98 height 26
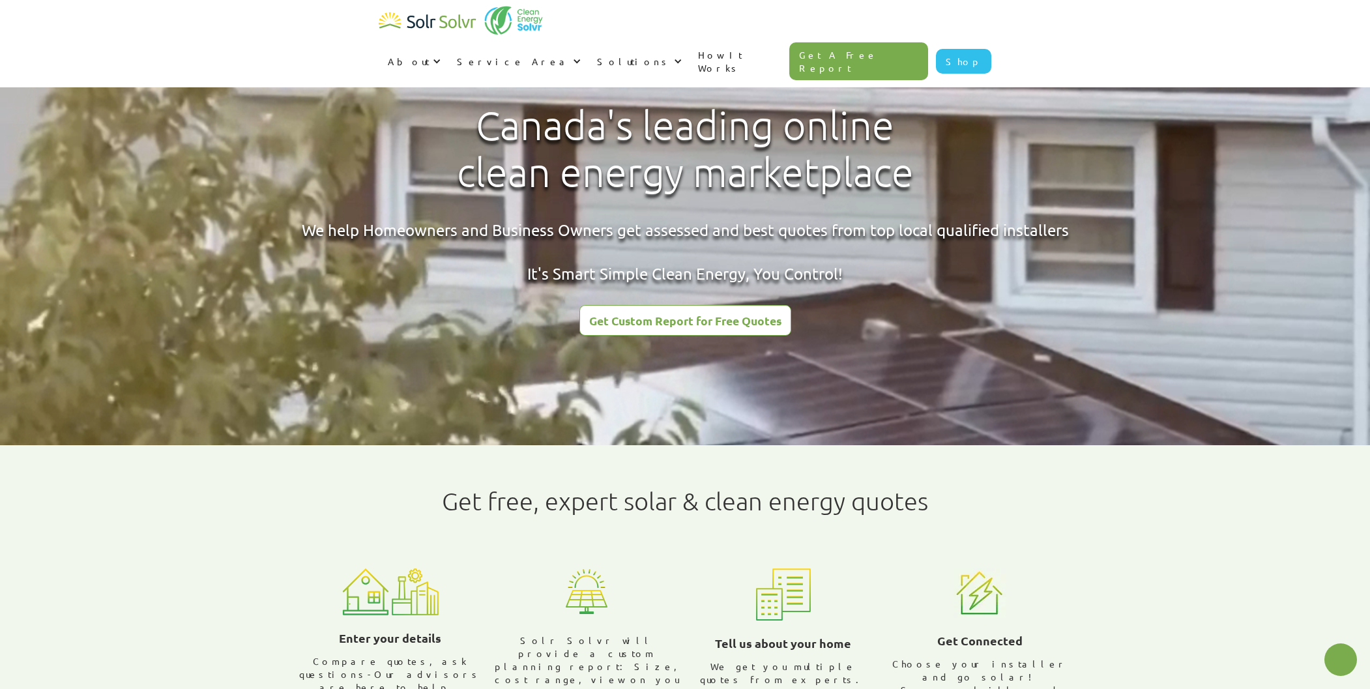
type textarea "x"
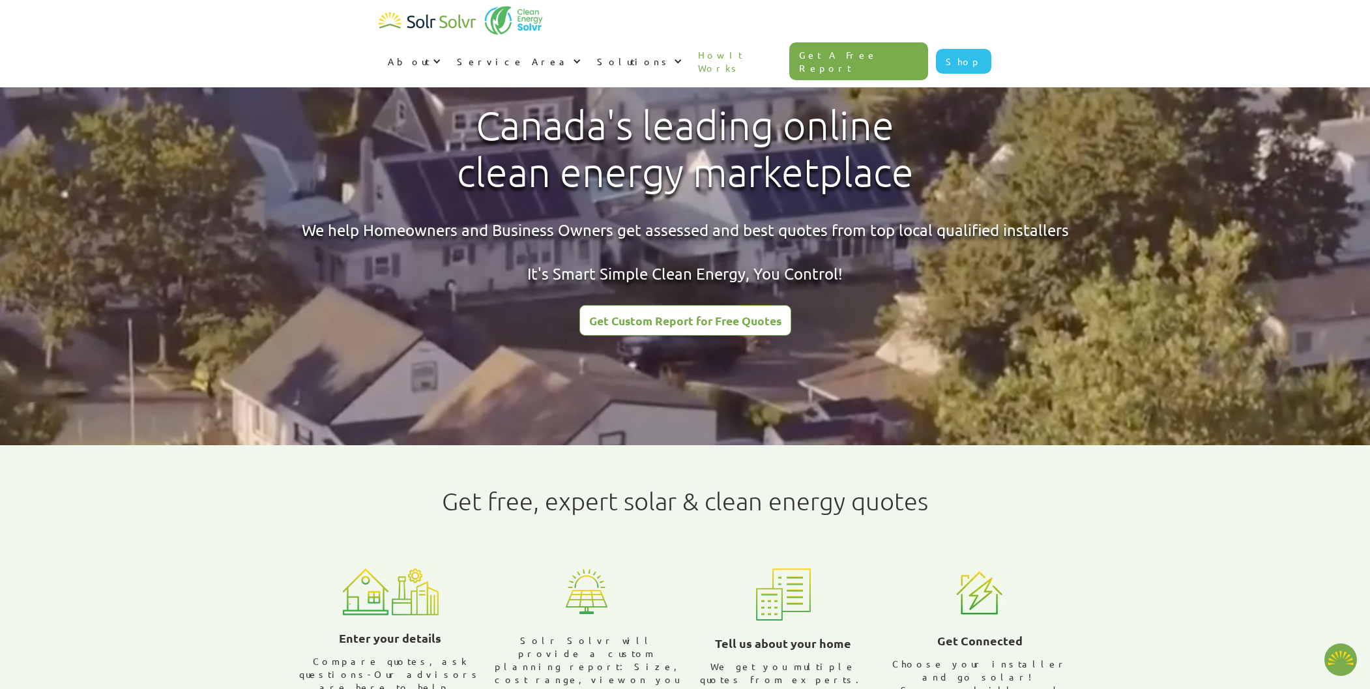
scroll to position [225, 0]
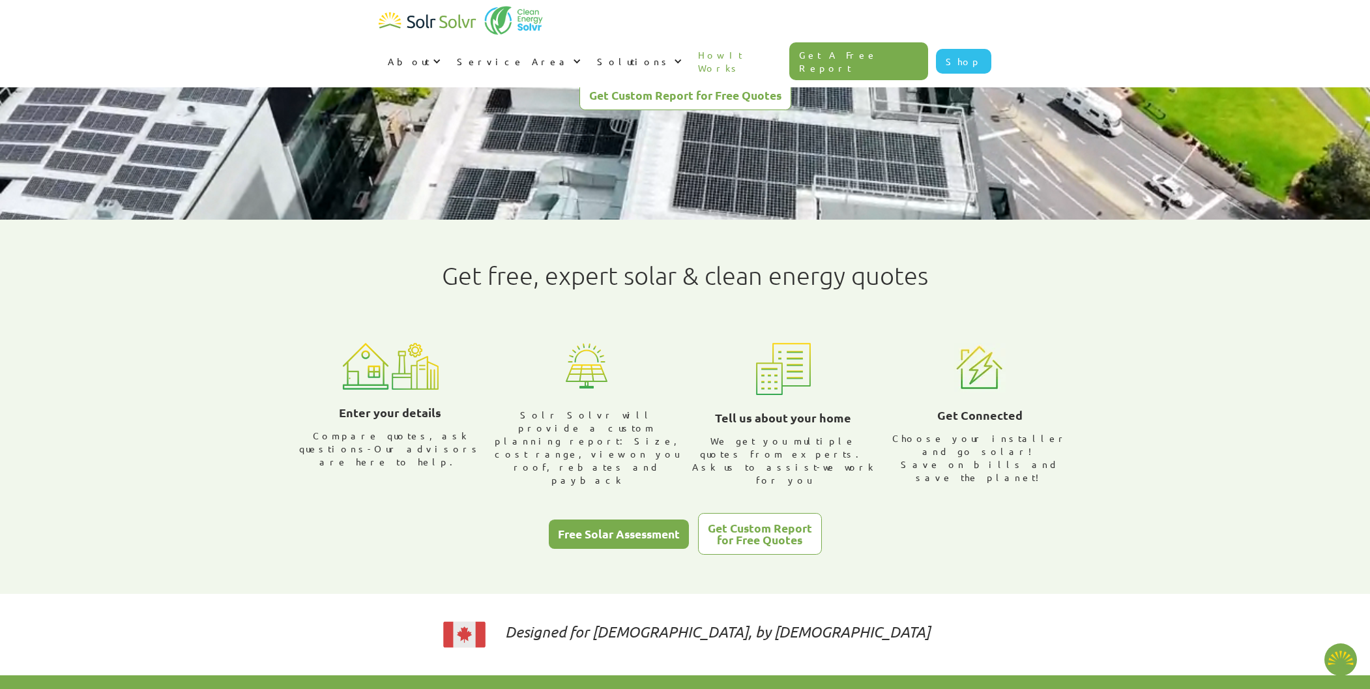
radio input "true"
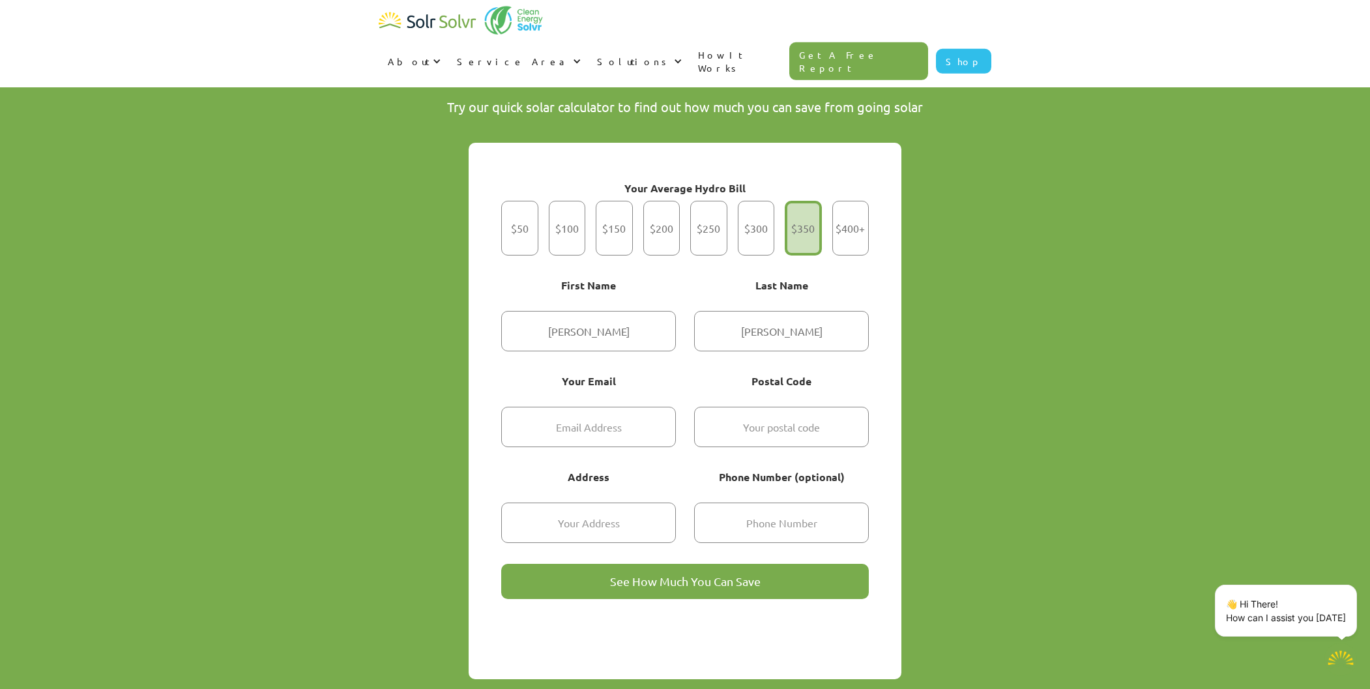
scroll to position [0, 0]
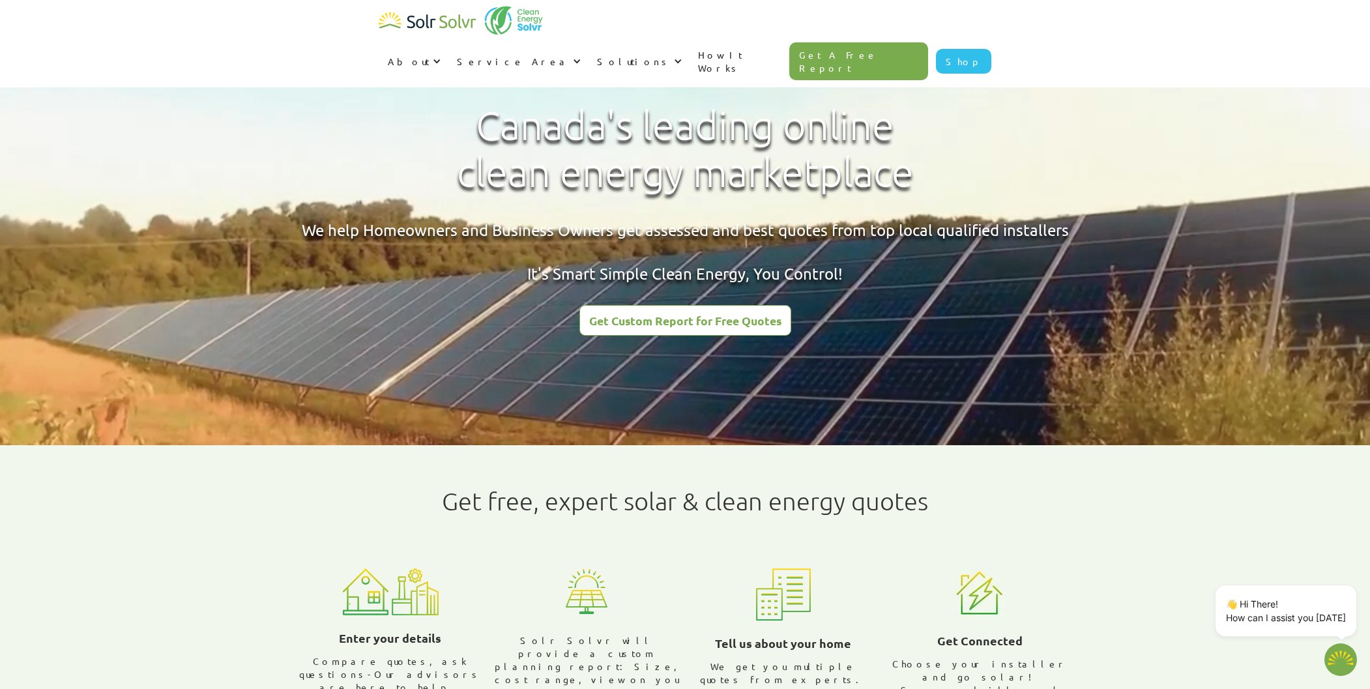
type textarea "x"
